Goal: Task Accomplishment & Management: Manage account settings

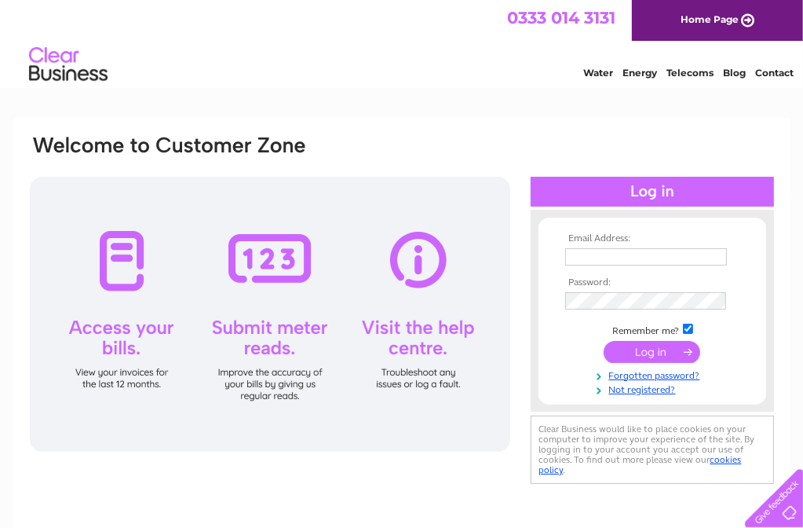
click at [647, 257] on input "text" at bounding box center [646, 256] width 162 height 17
type input "mrjohnsims@gmail.com"
click at [670, 341] on input "submit" at bounding box center [652, 352] width 97 height 22
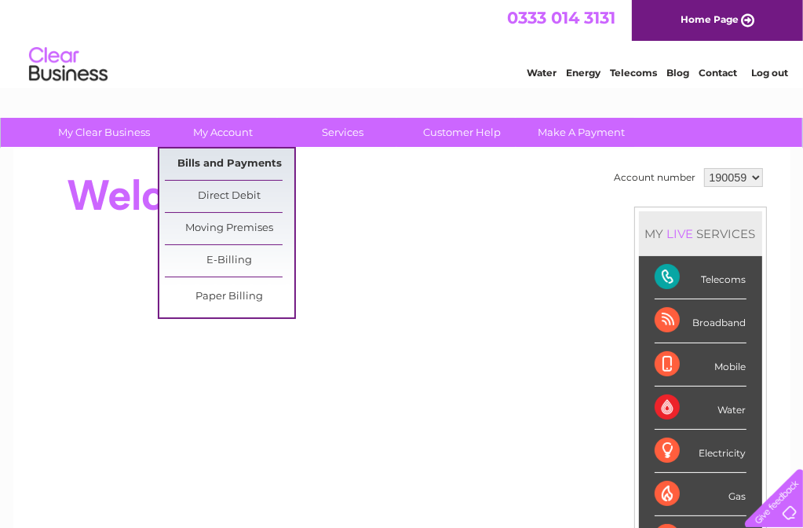
click at [238, 155] on link "Bills and Payments" at bounding box center [230, 163] width 130 height 31
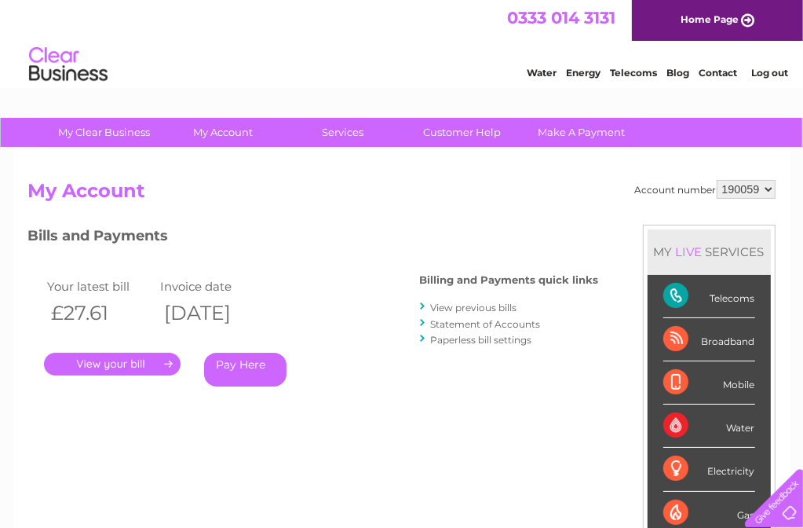
click at [144, 358] on link "." at bounding box center [112, 363] width 137 height 23
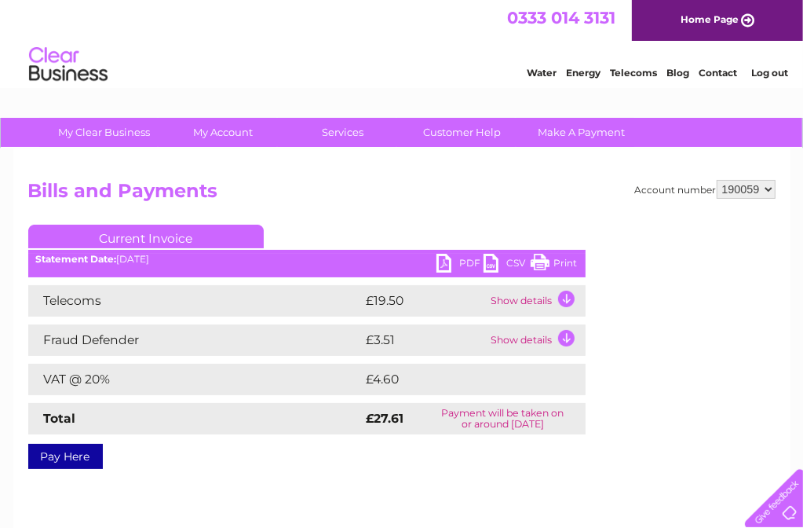
click at [443, 257] on link "PDF" at bounding box center [459, 265] width 47 height 23
click at [776, 68] on link "Log out" at bounding box center [769, 73] width 37 height 12
